Goal: Information Seeking & Learning: Learn about a topic

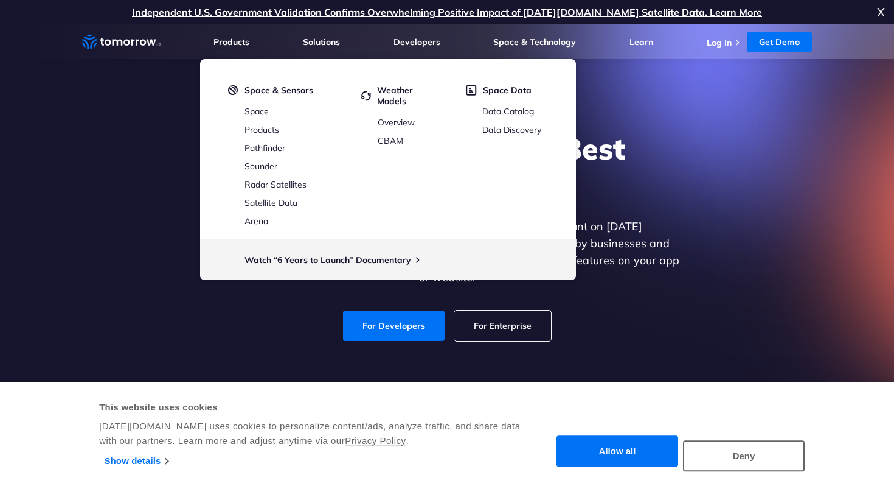
click at [692, 183] on div "Explore the World’s Best Weather API Get reliable and precise weather data thro…" at bounding box center [447, 235] width 750 height 259
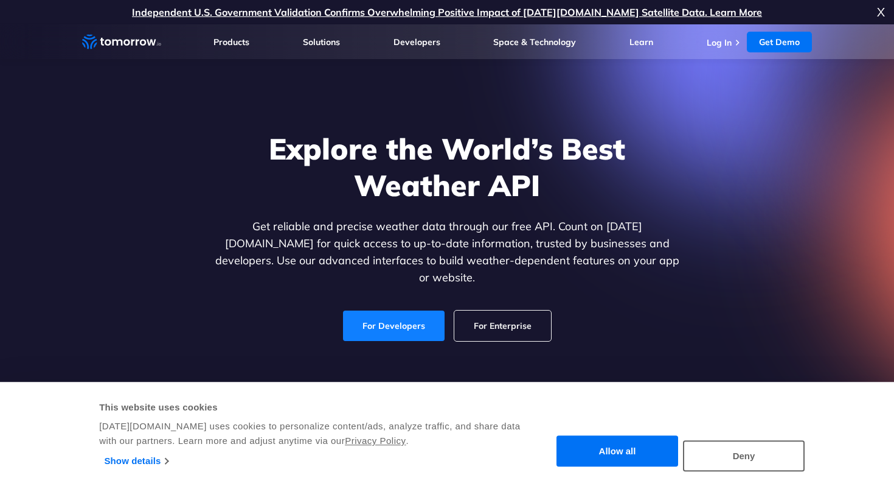
click at [411, 319] on link "For Developers" at bounding box center [394, 325] width 102 height 30
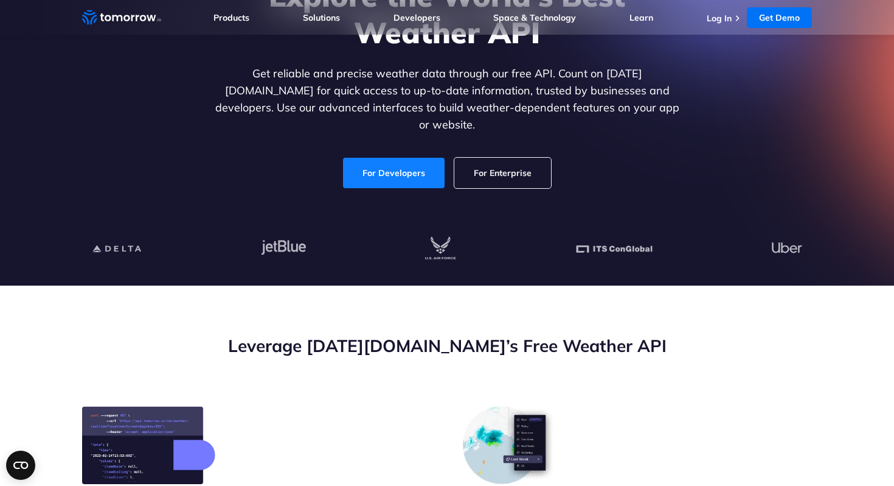
scroll to position [153, 0]
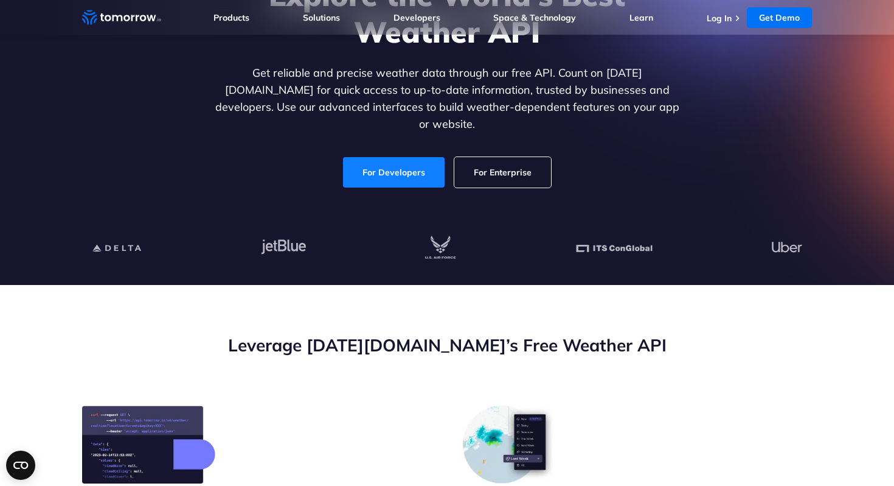
click at [399, 158] on link "For Developers" at bounding box center [394, 172] width 102 height 30
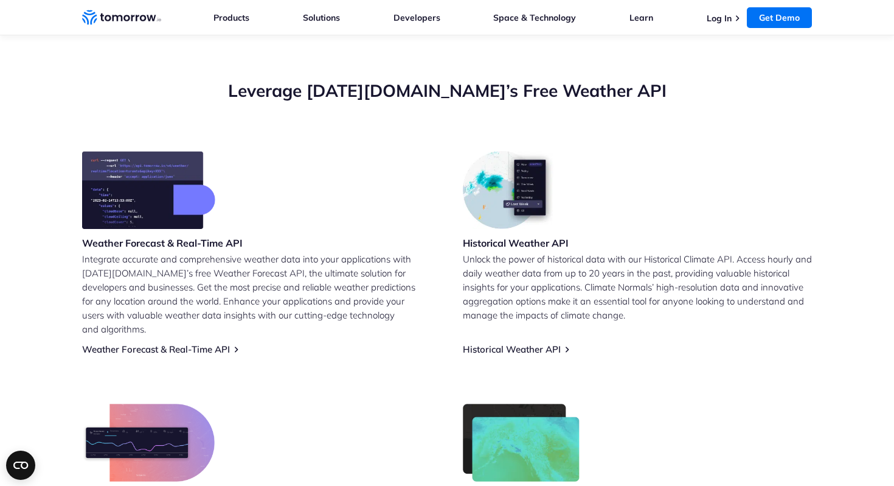
scroll to position [422, 0]
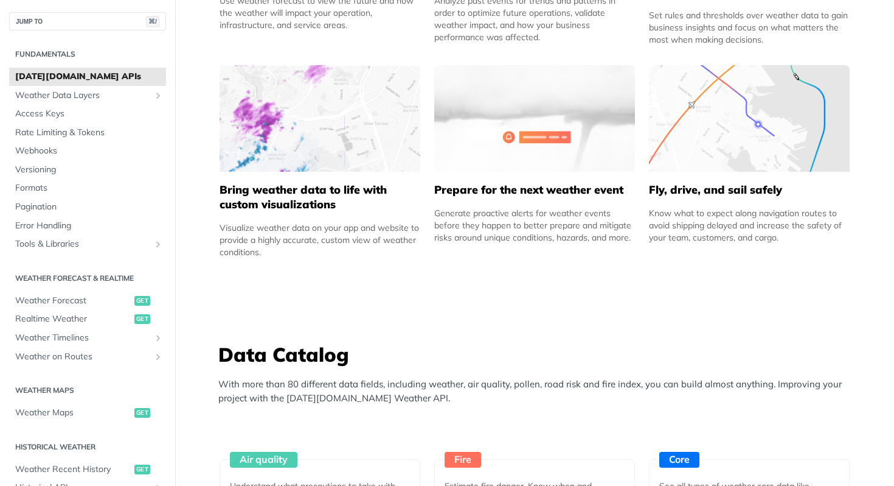
scroll to position [957, 0]
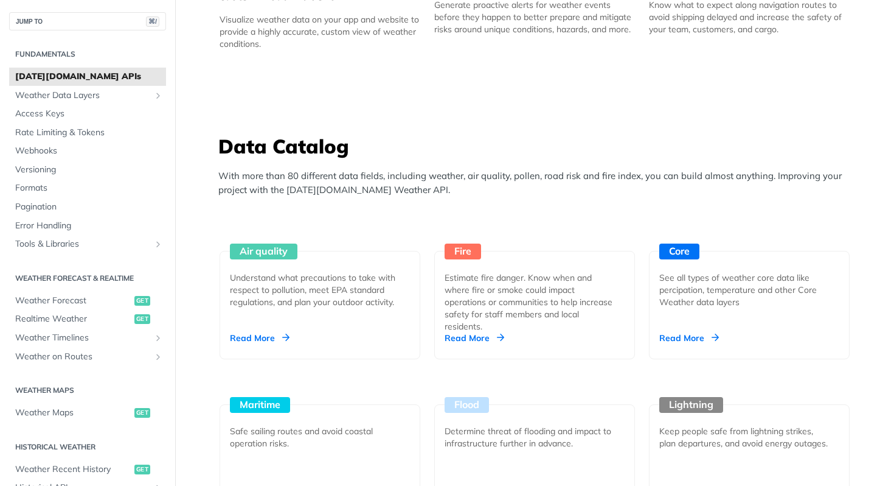
click at [85, 276] on h2 "Weather Forecast & realtime" at bounding box center [87, 278] width 157 height 11
click at [86, 297] on span "Weather Forecast" at bounding box center [73, 301] width 116 height 12
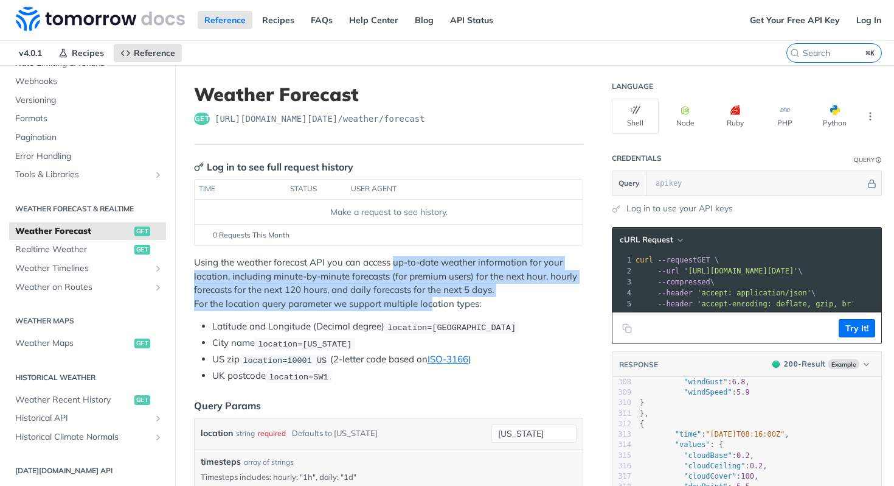
drag, startPoint x: 395, startPoint y: 261, endPoint x: 432, endPoint y: 298, distance: 52.5
click at [432, 298] on p "Using the weather forecast API you can access up-to-date weather information fo…" at bounding box center [388, 283] width 389 height 55
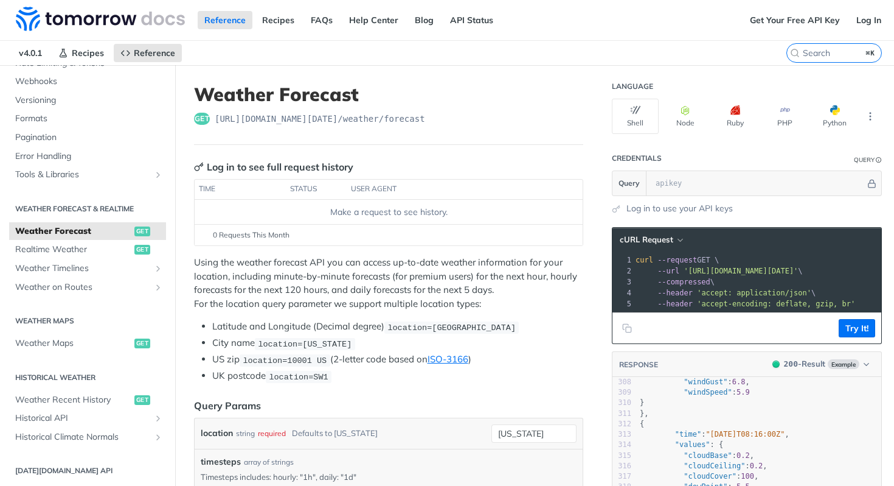
click at [273, 281] on p "Using the weather forecast API you can access up-to-date weather information fo…" at bounding box center [388, 283] width 389 height 55
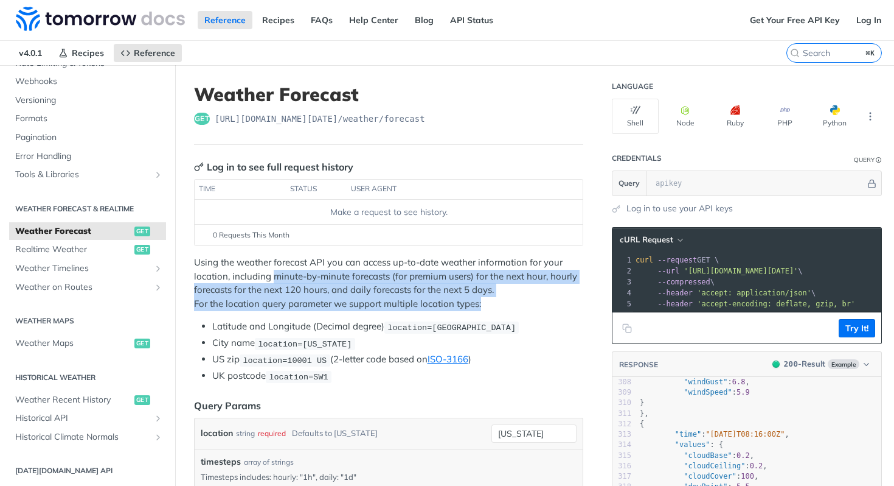
drag, startPoint x: 273, startPoint y: 279, endPoint x: 546, endPoint y: 310, distance: 275.0
click at [546, 310] on div "Using the weather forecast API you can access up-to-date weather information fo…" at bounding box center [388, 319] width 389 height 127
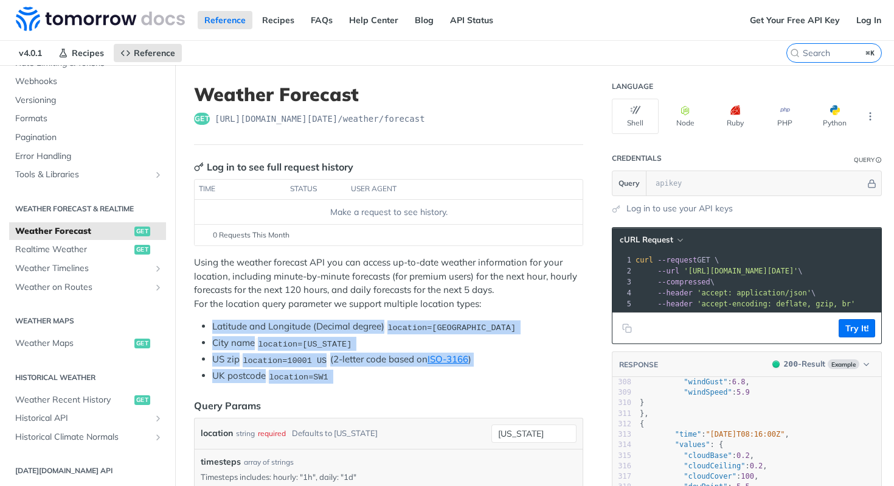
drag, startPoint x: 352, startPoint y: 384, endPoint x: 212, endPoint y: 329, distance: 150.5
click at [112, 248] on span "Realtime Weather" at bounding box center [73, 249] width 116 height 12
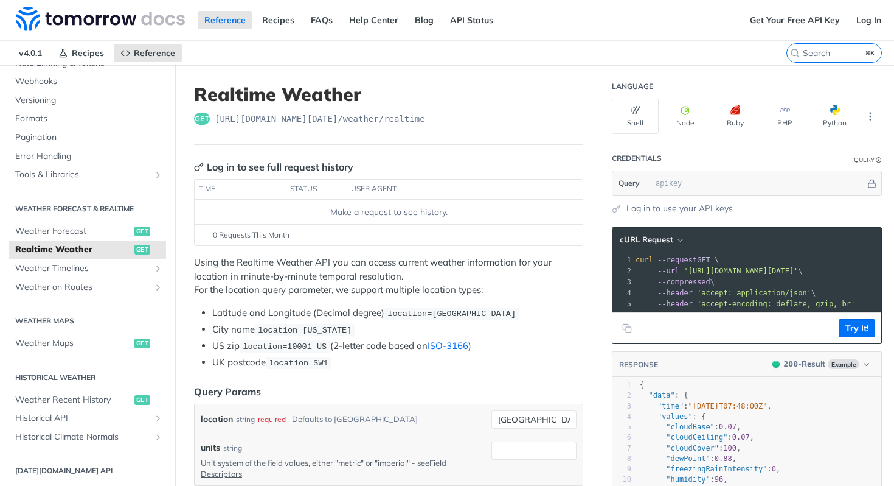
click at [690, 277] on span "--compressed" at bounding box center [684, 281] width 53 height 9
click at [678, 252] on div "xxxxxxxxxx 1 curl --request GET \ 2 --url 'https://api.tomorrow.io/v4/weather/r…" at bounding box center [800, 282] width 334 height 60
click at [663, 245] on button "cURL Request" at bounding box center [651, 240] width 71 height 12
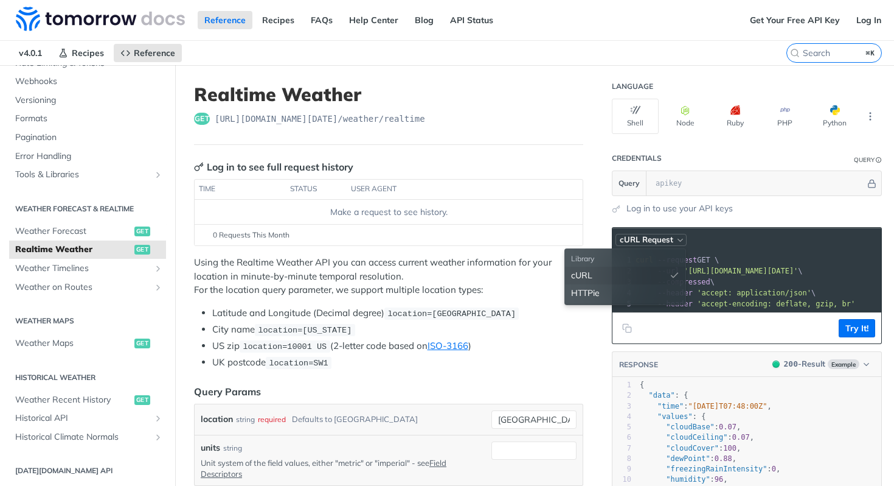
click at [664, 239] on span "cURL Request" at bounding box center [647, 239] width 54 height 10
click at [714, 259] on span "curl --request GET \" at bounding box center [677, 260] width 83 height 9
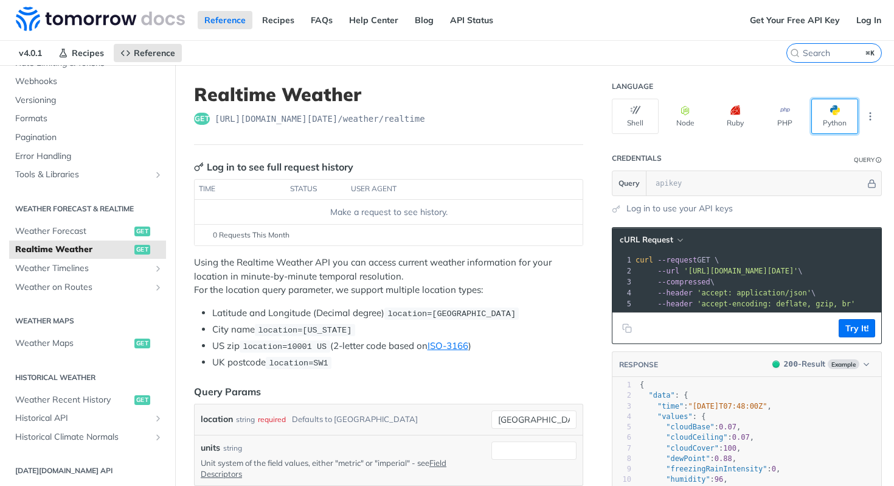
click at [821, 113] on button "Python" at bounding box center [835, 116] width 47 height 35
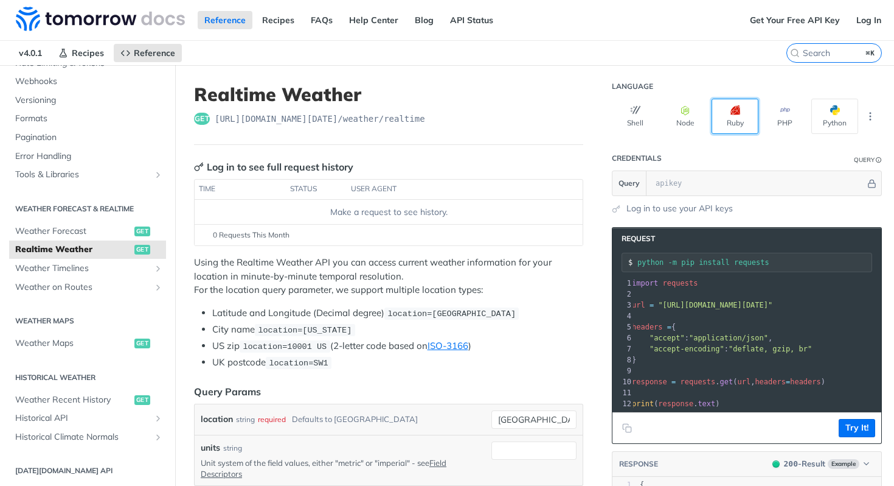
click at [717, 105] on button "Ruby" at bounding box center [735, 116] width 47 height 35
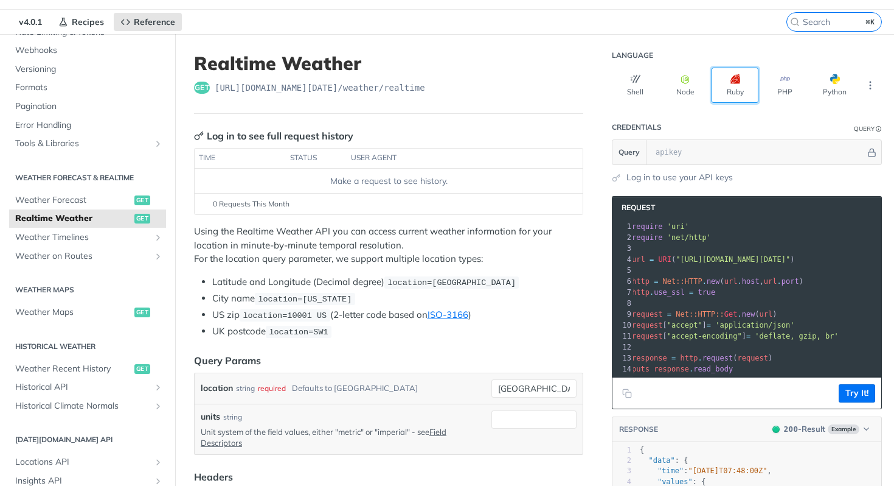
scroll to position [32, 0]
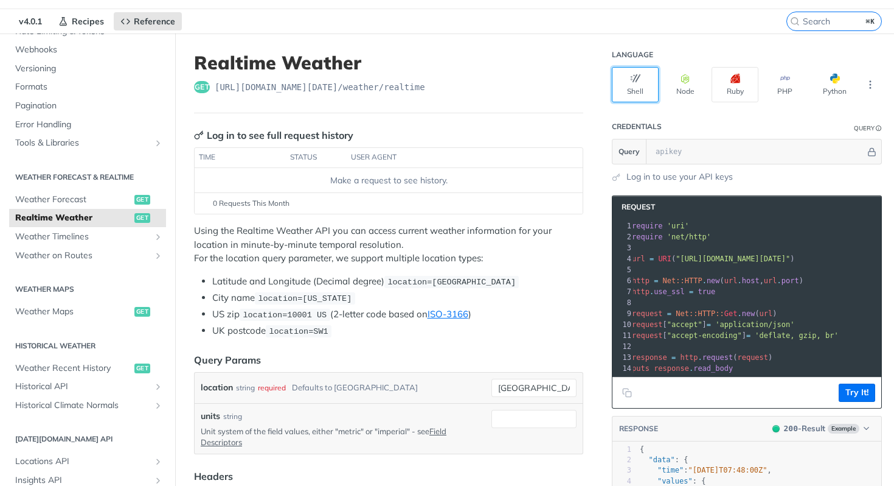
click at [643, 89] on button "Shell" at bounding box center [635, 84] width 47 height 35
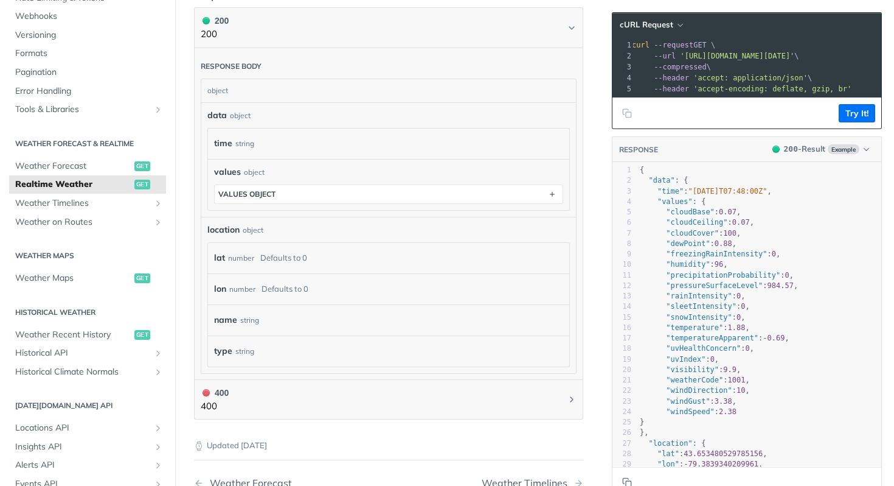
scroll to position [150, 0]
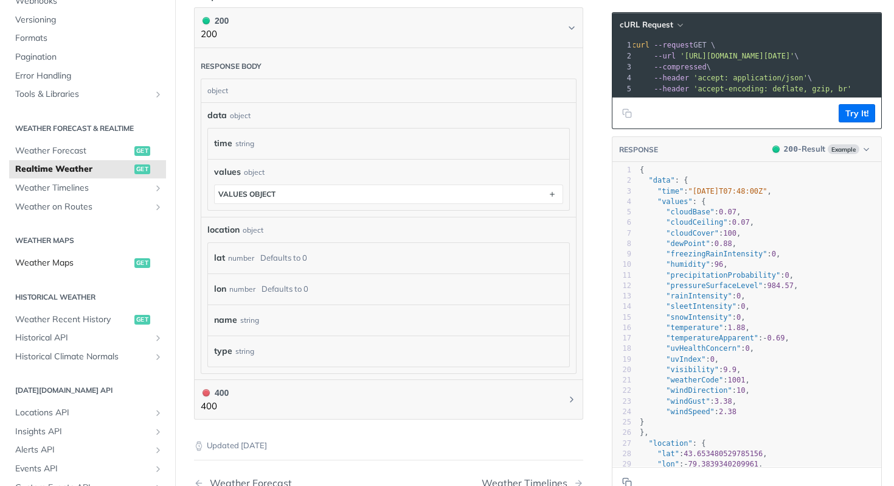
click at [103, 255] on link "Weather Maps get" at bounding box center [87, 263] width 157 height 18
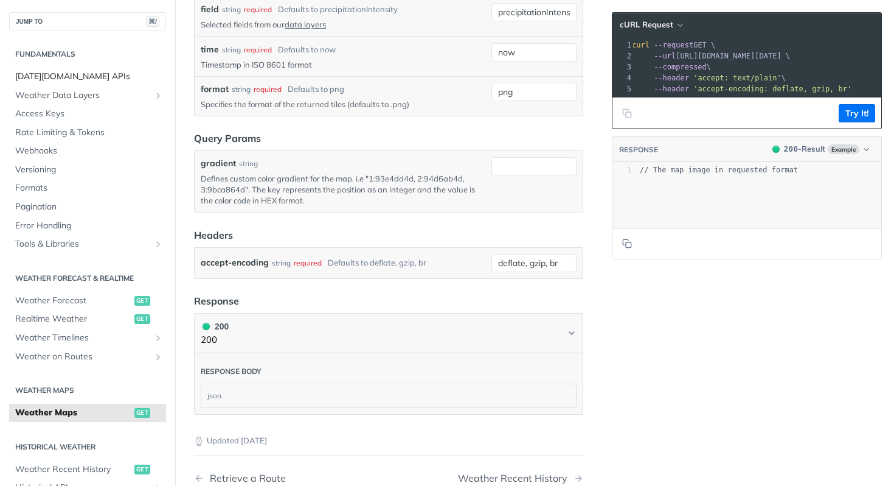
click at [77, 74] on span "Tomorrow.io APIs" at bounding box center [89, 77] width 148 height 12
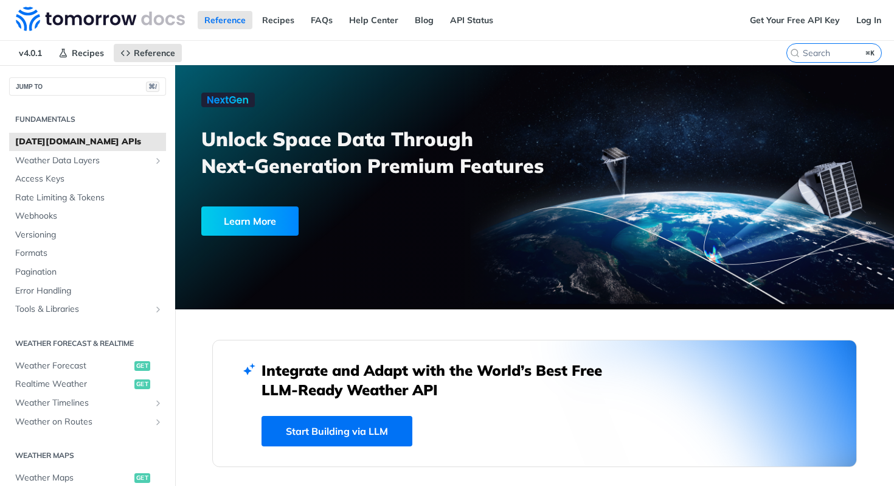
click at [276, 214] on div "Learn More" at bounding box center [249, 220] width 97 height 29
